Goal: Task Accomplishment & Management: Complete application form

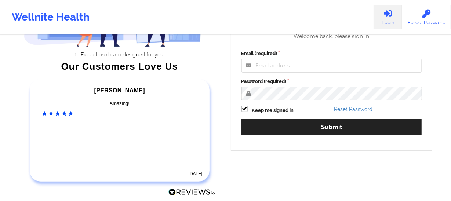
scroll to position [105, 0]
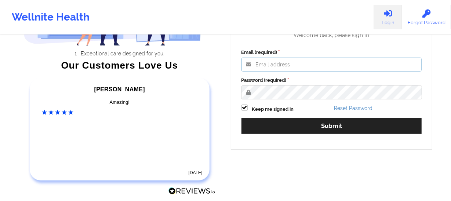
click at [257, 68] on input "Email (required)" at bounding box center [332, 65] width 181 height 14
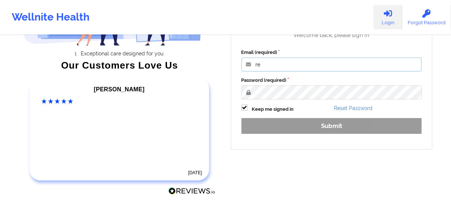
type input "r"
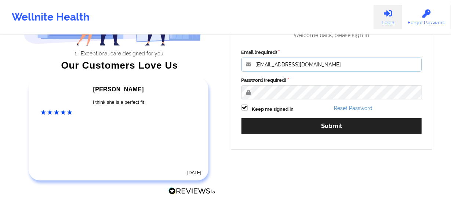
drag, startPoint x: 327, startPoint y: 66, endPoint x: 255, endPoint y: 68, distance: 72.3
click at [255, 68] on input "[EMAIL_ADDRESS][DOMAIN_NAME]" at bounding box center [332, 65] width 181 height 14
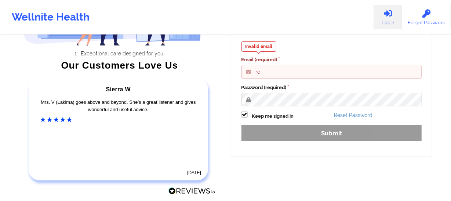
type input "r"
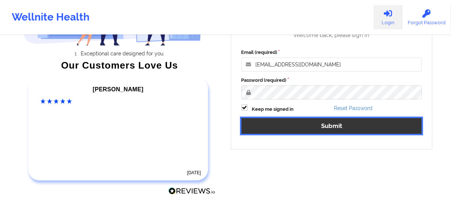
click at [327, 126] on button "Submit" at bounding box center [332, 126] width 181 height 16
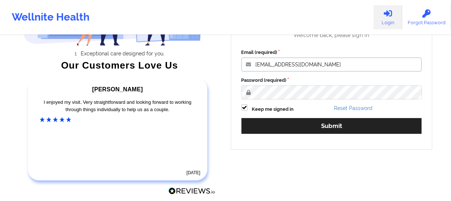
drag, startPoint x: 306, startPoint y: 65, endPoint x: 255, endPoint y: 66, distance: 51.8
click at [255, 66] on input "[EMAIL_ADDRESS][DOMAIN_NAME]" at bounding box center [332, 65] width 181 height 14
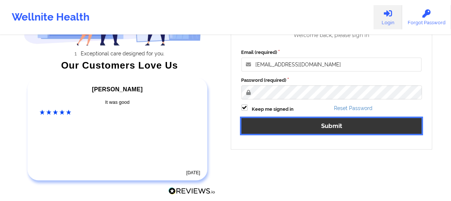
click at [324, 127] on button "Submit" at bounding box center [332, 126] width 181 height 16
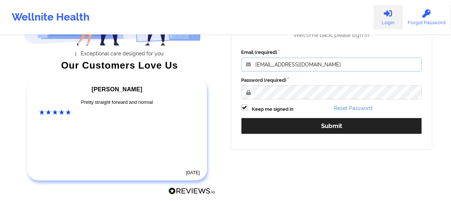
drag, startPoint x: 333, startPoint y: 66, endPoint x: 253, endPoint y: 63, distance: 80.1
click at [253, 63] on input "[EMAIL_ADDRESS][DOMAIN_NAME]" at bounding box center [332, 65] width 181 height 14
click at [242, 118] on button "Submit" at bounding box center [332, 126] width 181 height 16
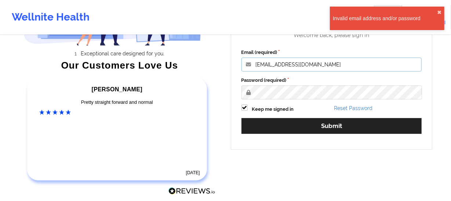
click at [261, 68] on input "[EMAIL_ADDRESS][DOMAIN_NAME]" at bounding box center [332, 65] width 181 height 14
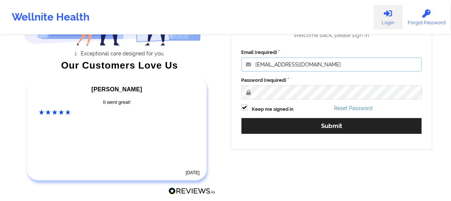
drag, startPoint x: 255, startPoint y: 64, endPoint x: 325, endPoint y: 61, distance: 69.8
click at [325, 61] on input "[EMAIL_ADDRESS][DOMAIN_NAME]" at bounding box center [332, 65] width 181 height 14
click at [330, 66] on input "[EMAIL_ADDRESS][DOMAIN_NAME]" at bounding box center [332, 65] width 181 height 14
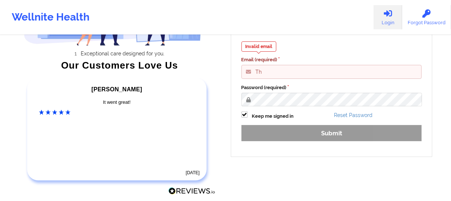
type input "T"
type input "[EMAIL_ADDRESS][DOMAIN_NAME]"
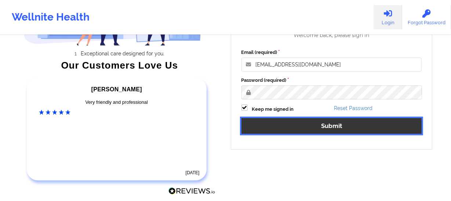
click at [327, 128] on button "Submit" at bounding box center [332, 126] width 181 height 16
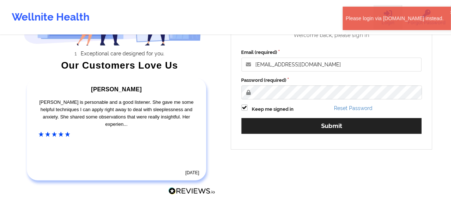
drag, startPoint x: 371, startPoint y: 17, endPoint x: 384, endPoint y: 17, distance: 12.8
click at [384, 17] on div "Please login via [DOMAIN_NAME] instead." at bounding box center [398, 18] width 104 height 7
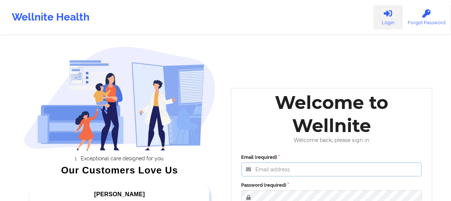
click at [259, 173] on input "Email (required)" at bounding box center [332, 170] width 181 height 14
type input "[EMAIL_ADDRESS][DOMAIN_NAME]"
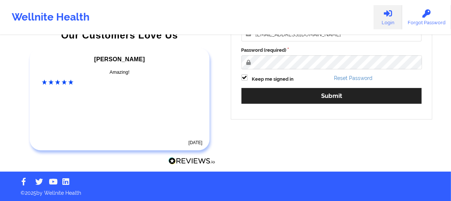
scroll to position [136, 0]
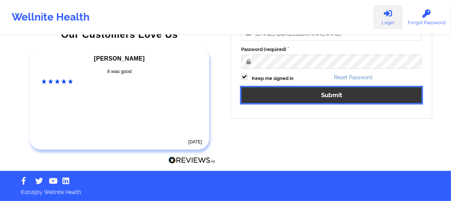
click at [331, 96] on button "Submit" at bounding box center [332, 95] width 181 height 16
